Goal: Contribute content: Contribute content

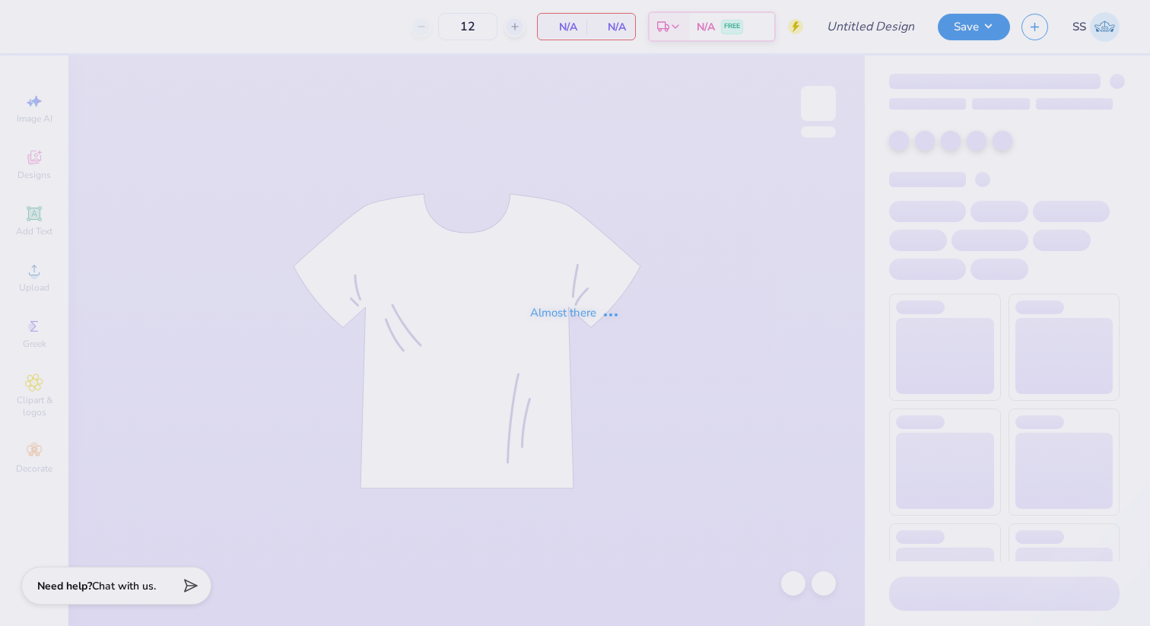
type input "NAU DPHIE Parents Weekend"
type input "50"
type input "NAU DPHIE Parents Weekend"
type input "50"
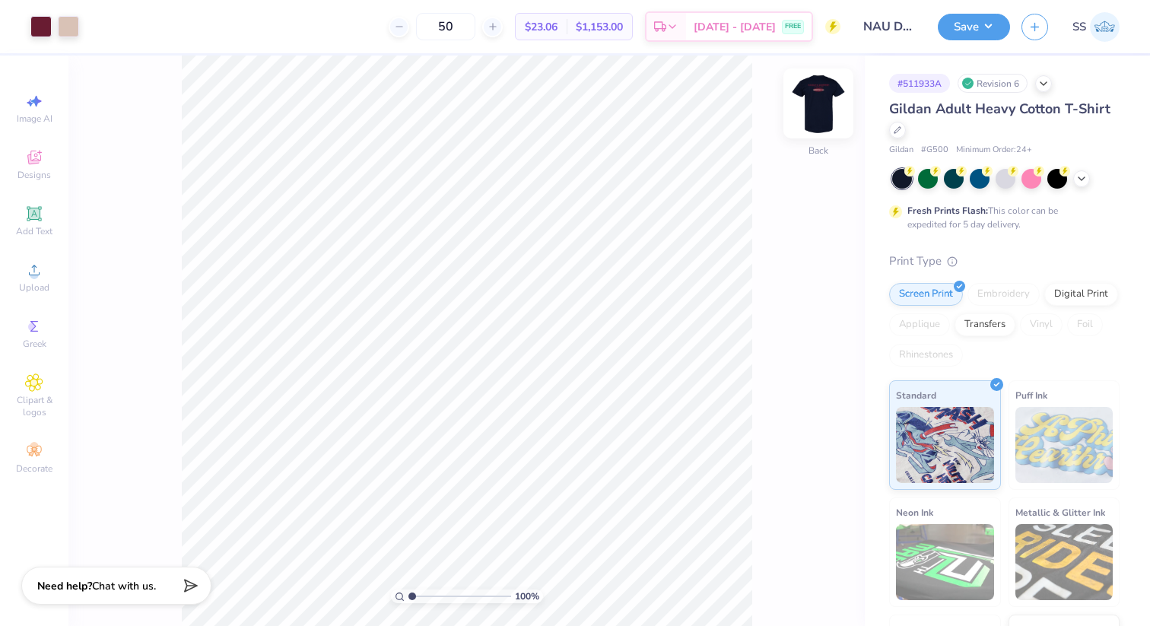
click at [815, 106] on img at bounding box center [818, 103] width 61 height 61
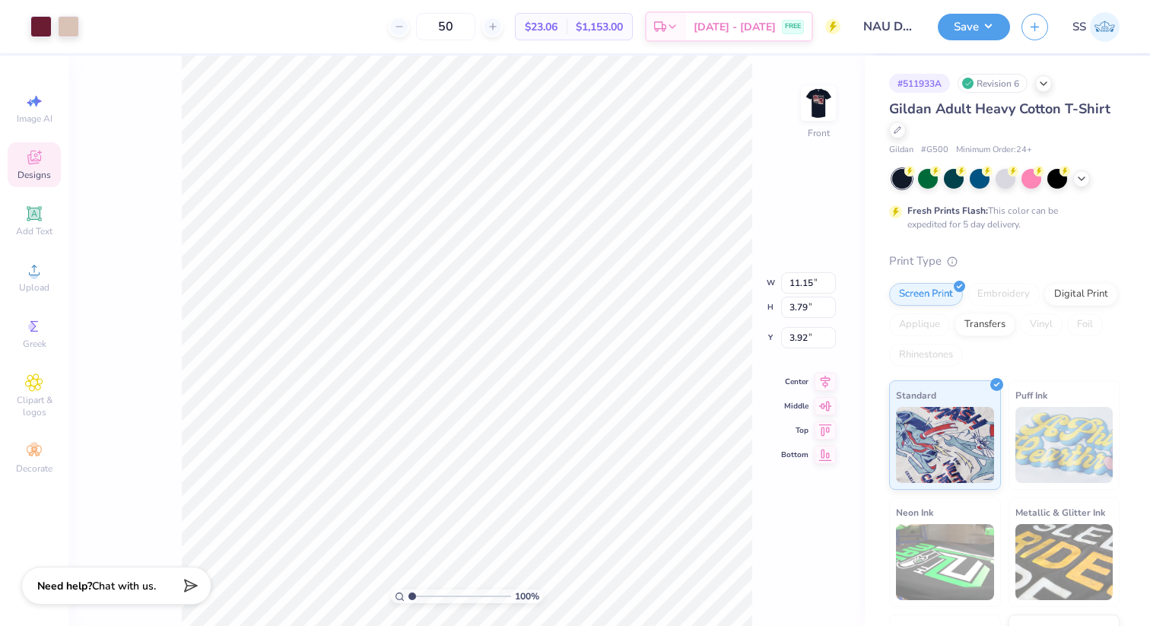
type input "3.93"
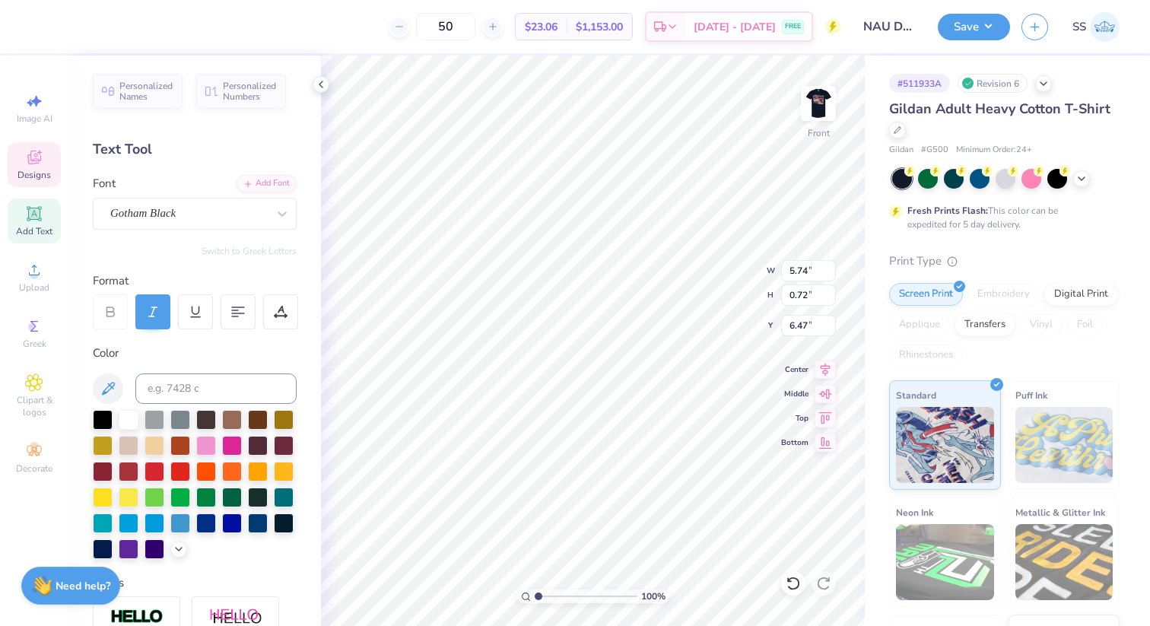
type textarea "FALL '25"
click at [319, 86] on icon at bounding box center [321, 84] width 12 height 12
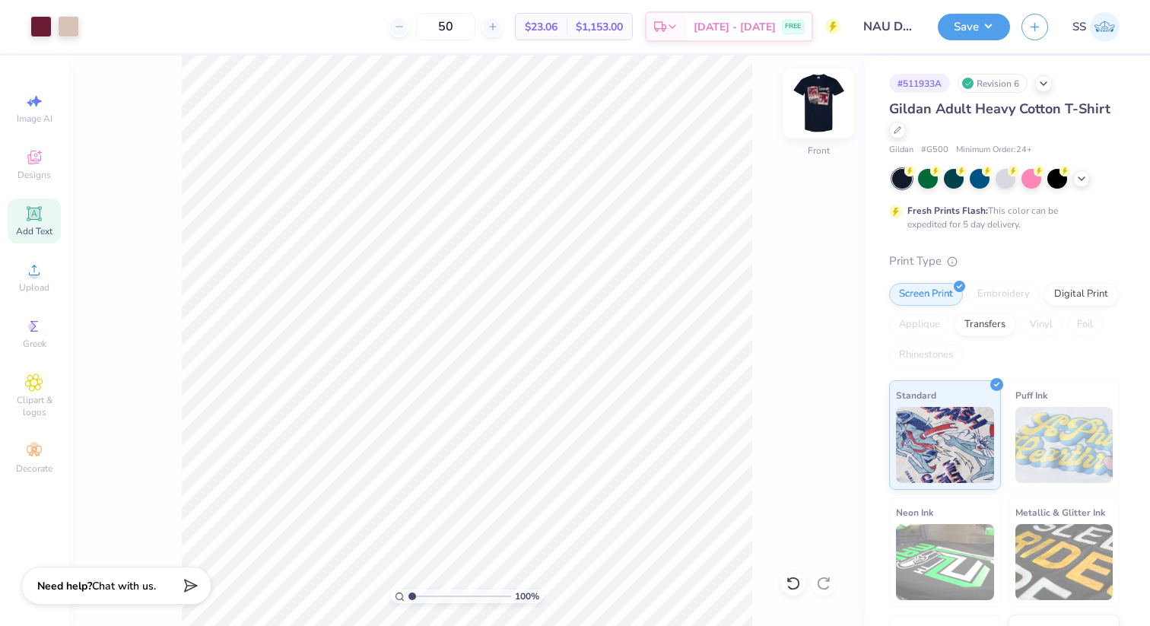
click at [835, 111] on img at bounding box center [818, 103] width 61 height 61
click at [953, 37] on button "Save" at bounding box center [974, 24] width 72 height 27
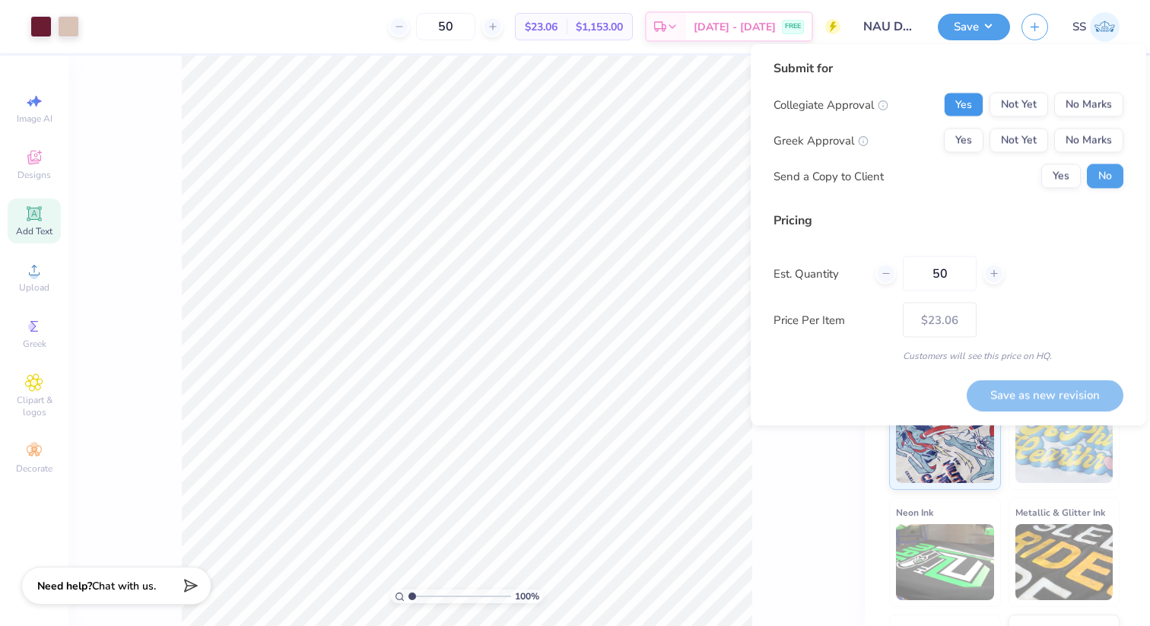
click at [972, 100] on button "Yes" at bounding box center [964, 105] width 40 height 24
drag, startPoint x: 971, startPoint y: 140, endPoint x: 973, endPoint y: 165, distance: 25.1
click at [973, 162] on div "Collegiate Approval Yes Not Yet No Marks Greek Approval Yes Not Yet No Marks Se…" at bounding box center [949, 141] width 350 height 96
click at [1023, 101] on button "Not Yet" at bounding box center [1019, 105] width 59 height 24
click at [1079, 106] on button "No Marks" at bounding box center [1088, 105] width 69 height 24
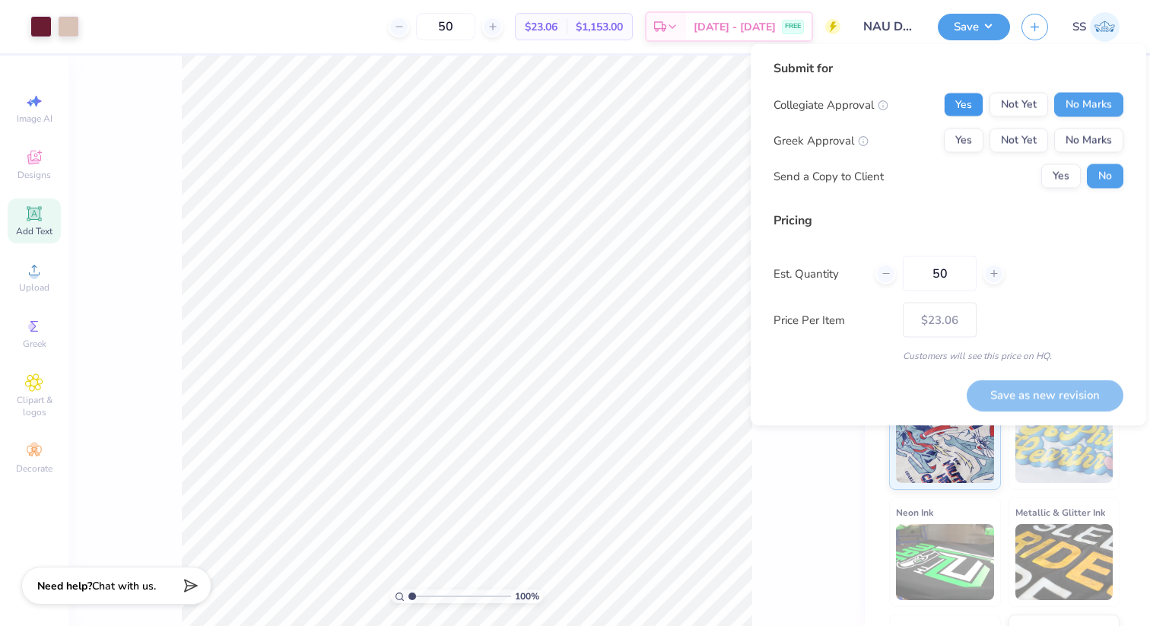
click at [964, 97] on button "Yes" at bounding box center [964, 105] width 40 height 24
click at [971, 135] on button "Yes" at bounding box center [964, 141] width 40 height 24
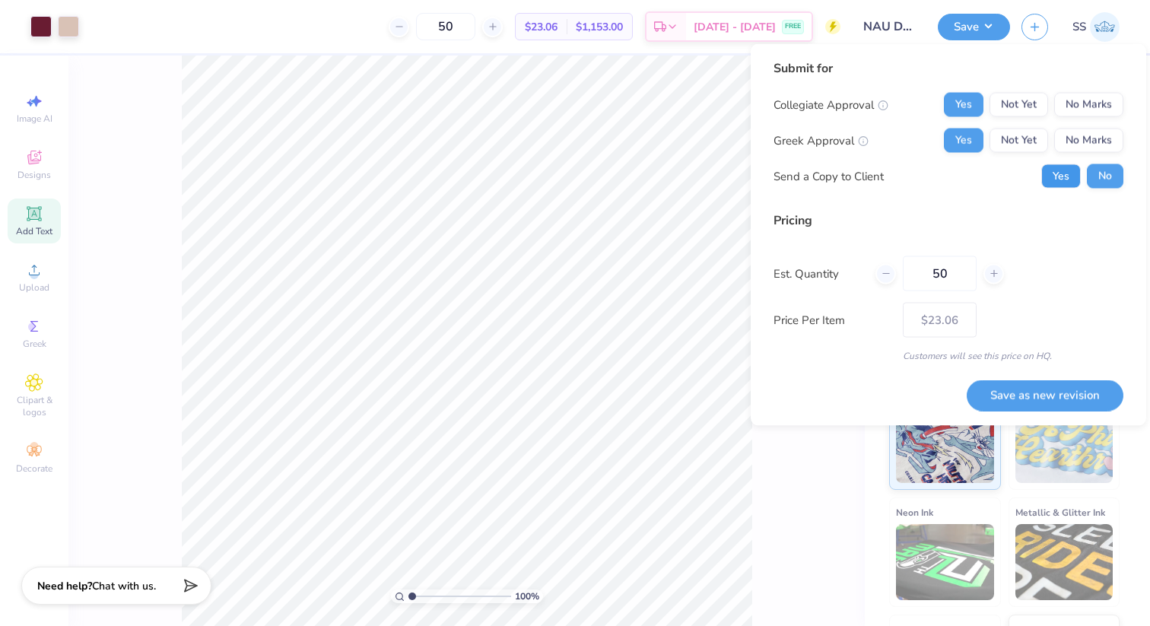
click at [1058, 181] on button "Yes" at bounding box center [1061, 176] width 40 height 24
click at [1098, 183] on button "No" at bounding box center [1105, 176] width 37 height 24
click at [1036, 390] on button "Save as new revision" at bounding box center [1045, 395] width 157 height 31
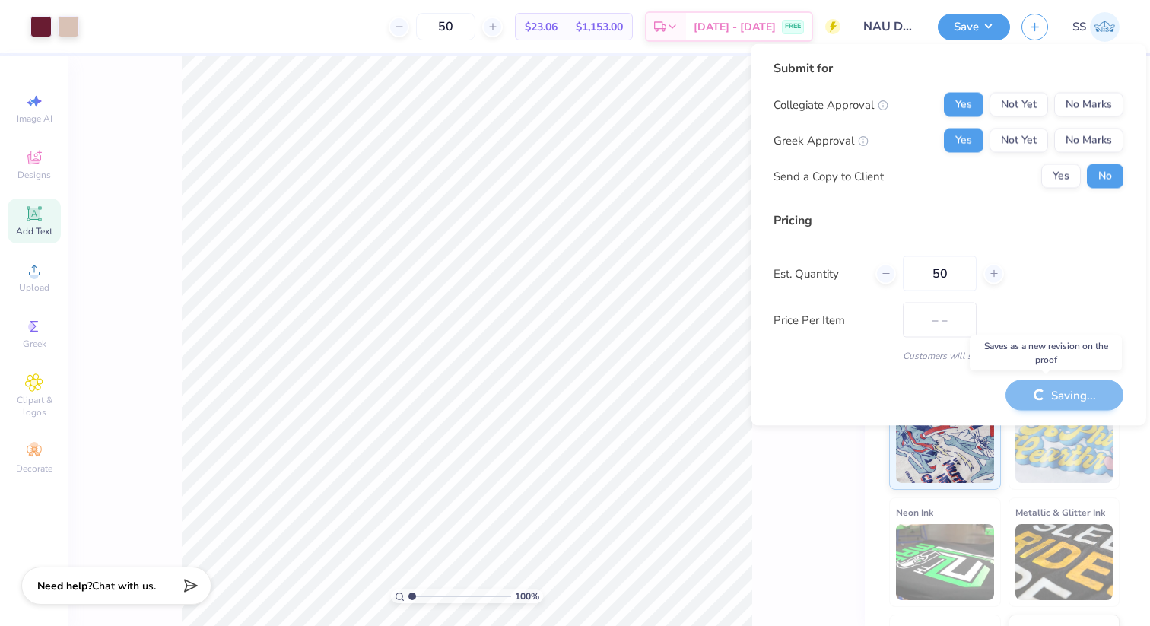
type input "$23.06"
